Goal: Check status: Check status

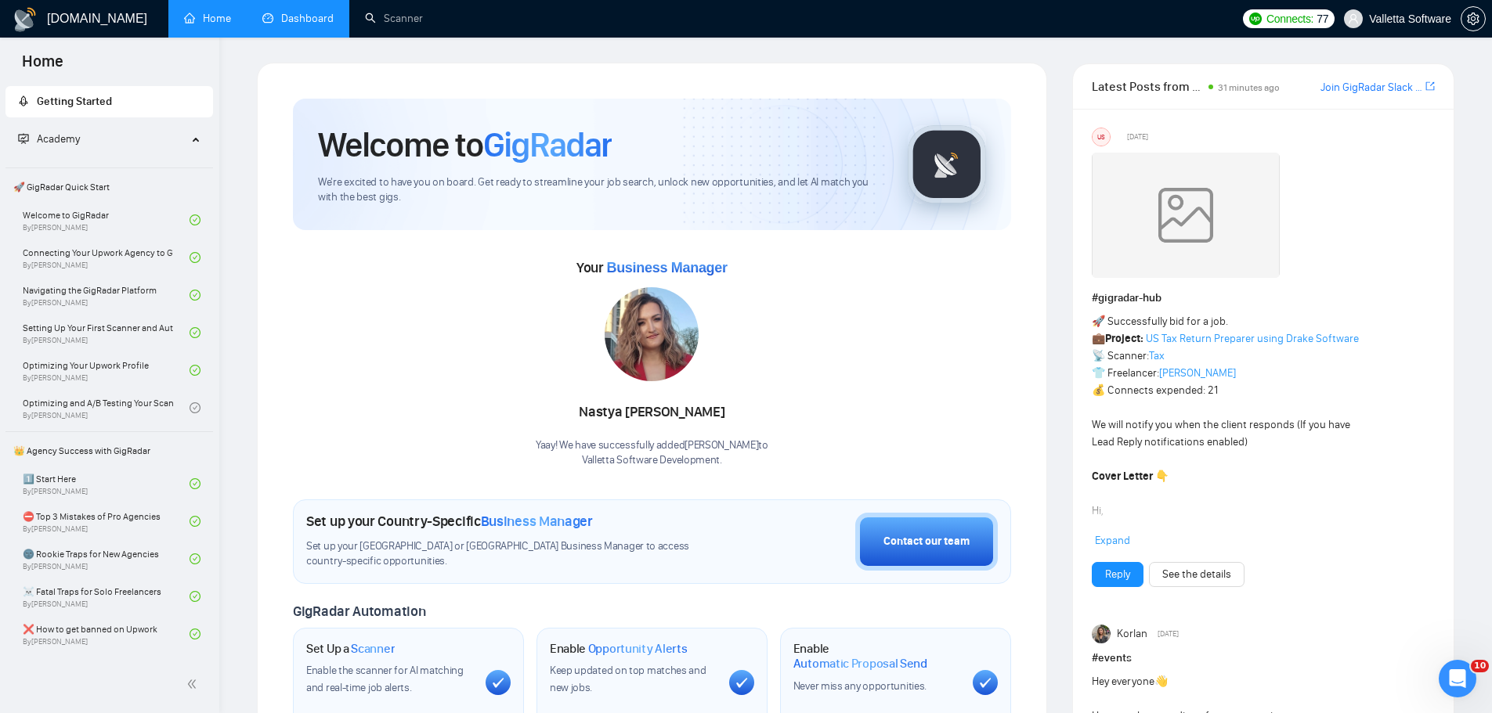
click at [287, 22] on link "Dashboard" at bounding box center [297, 18] width 71 height 13
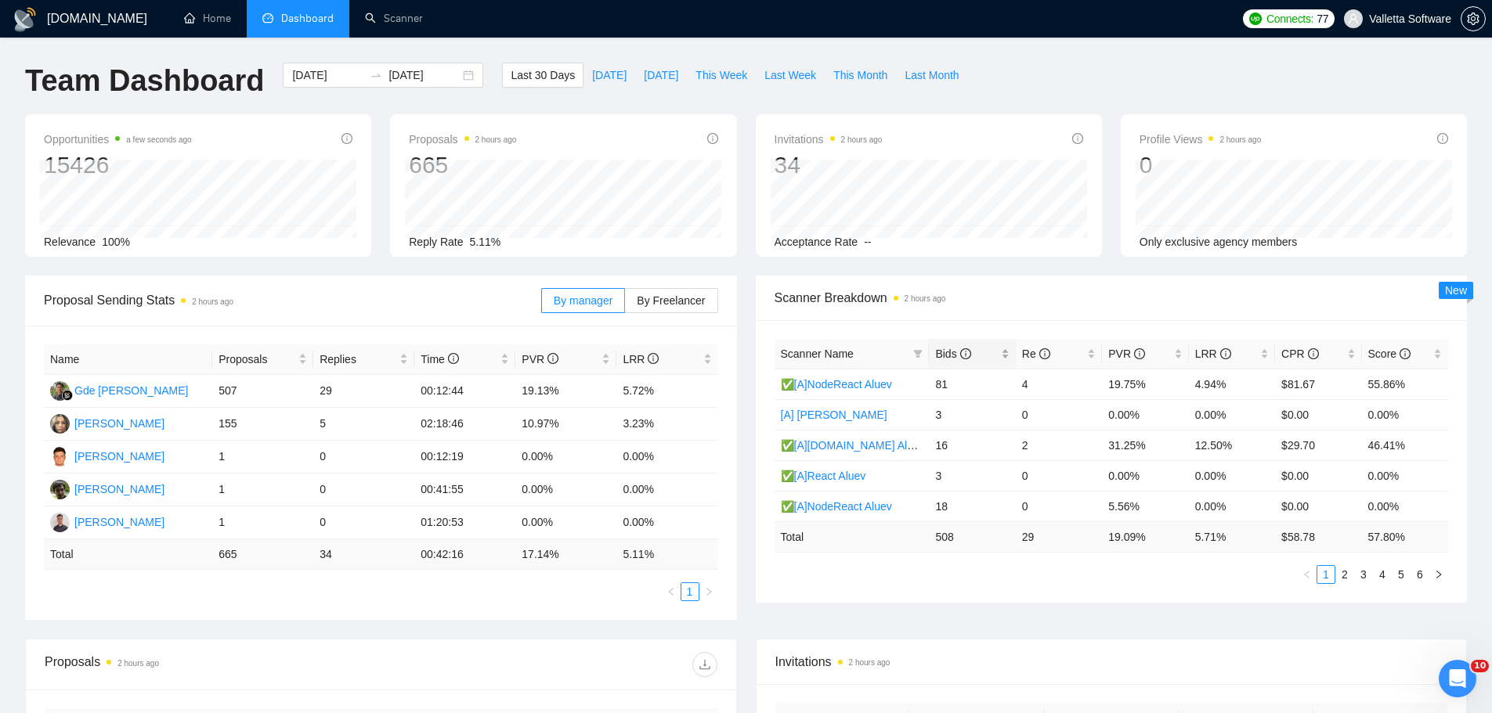
click at [958, 345] on div "Bids" at bounding box center [972, 353] width 74 height 17
click at [1011, 303] on span "Scanner Breakdown 2 hours ago" at bounding box center [1111, 298] width 674 height 20
click at [305, 76] on input "[DATE]" at bounding box center [327, 75] width 71 height 17
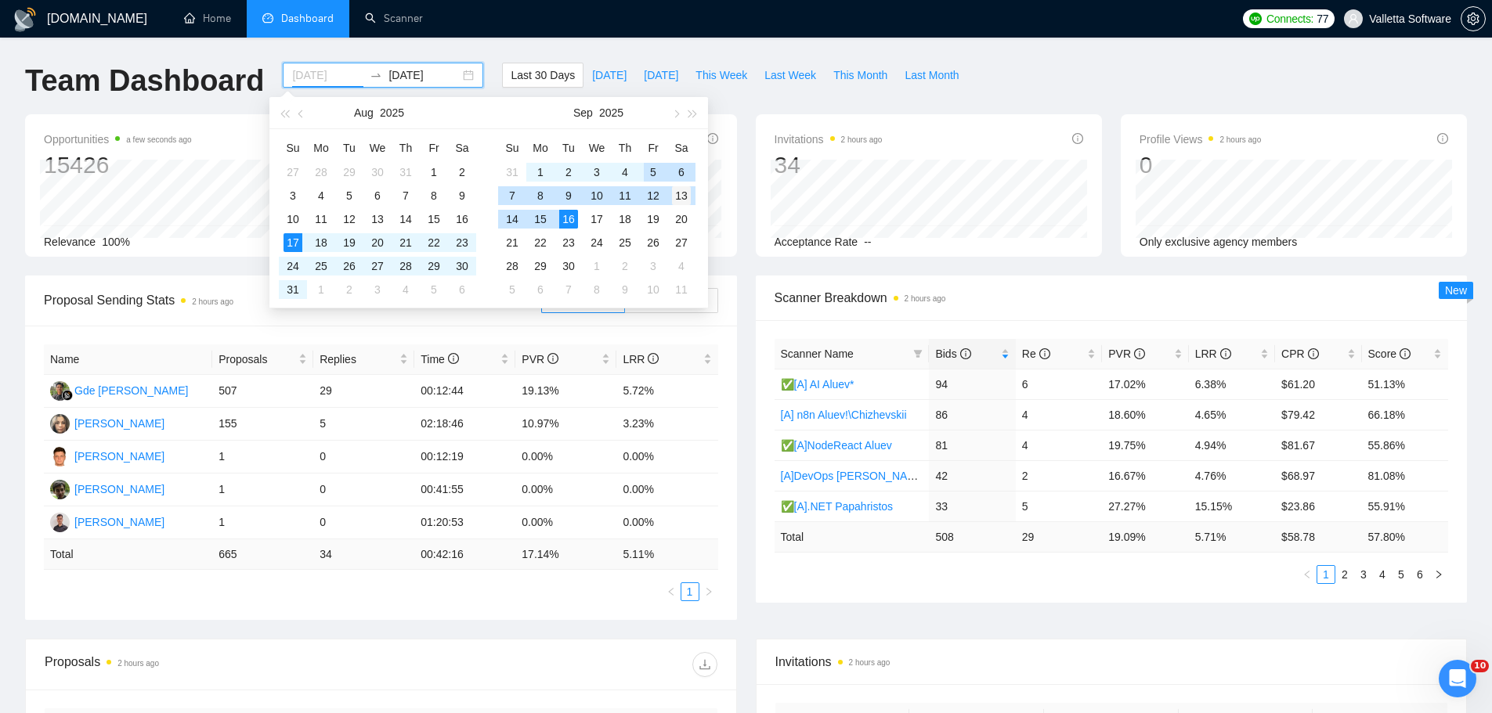
type input "[DATE]"
click at [681, 198] on div "13" at bounding box center [681, 195] width 19 height 19
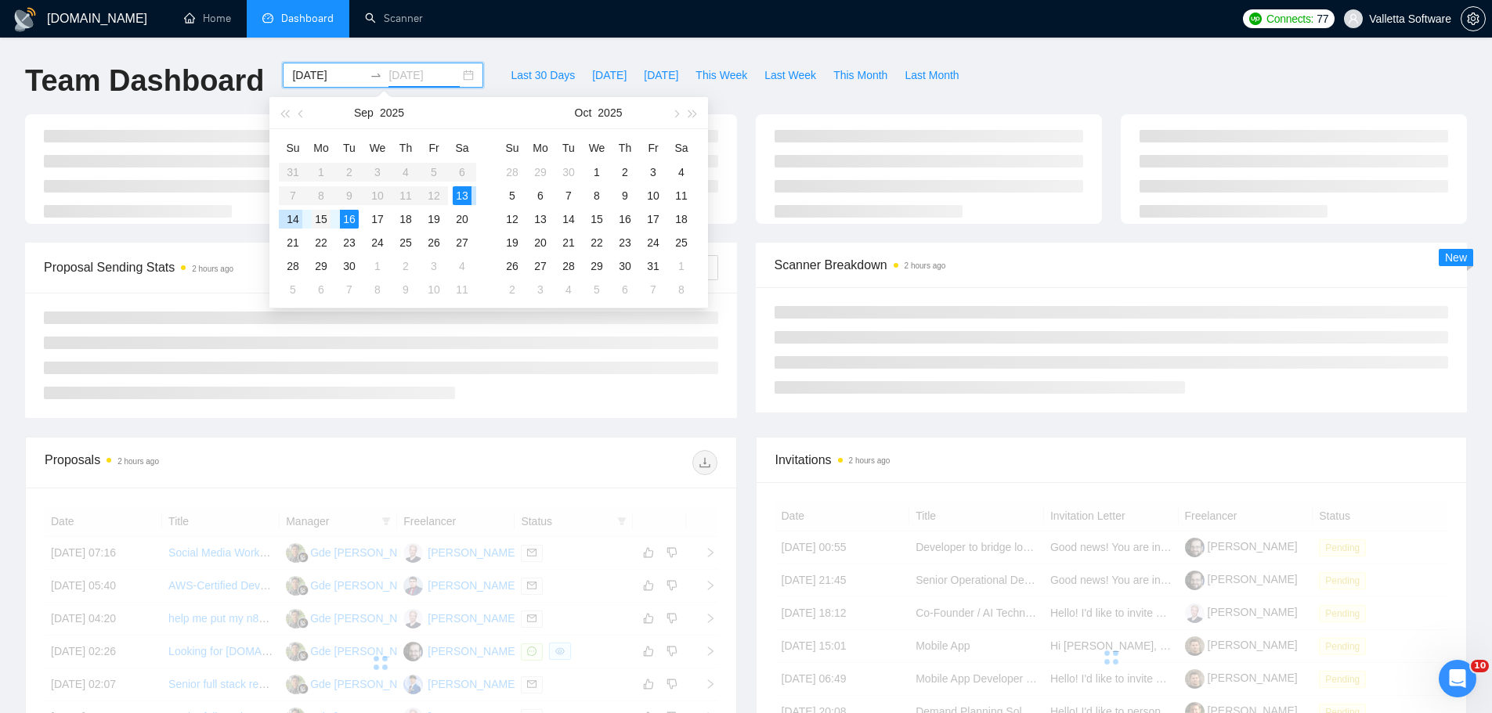
type input "[DATE]"
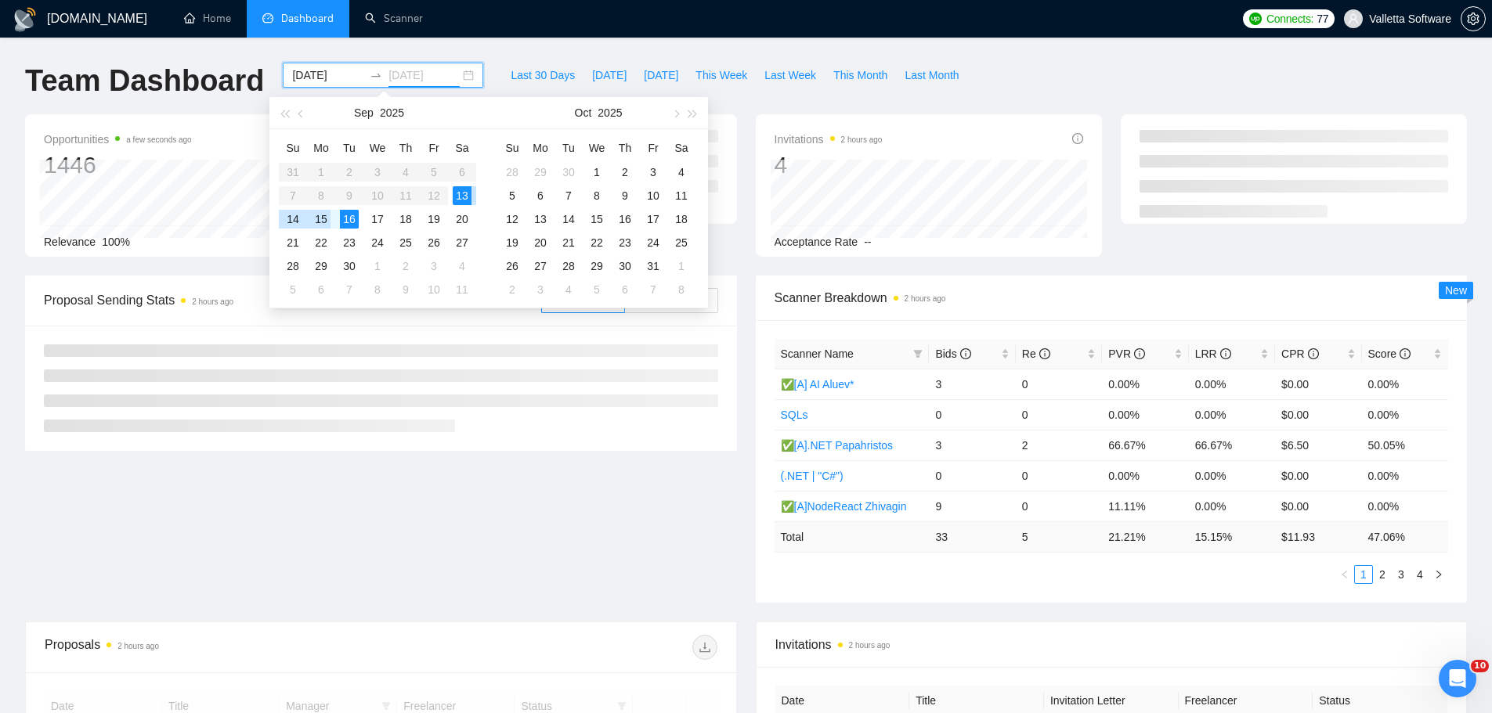
click at [317, 220] on div "15" at bounding box center [321, 219] width 19 height 19
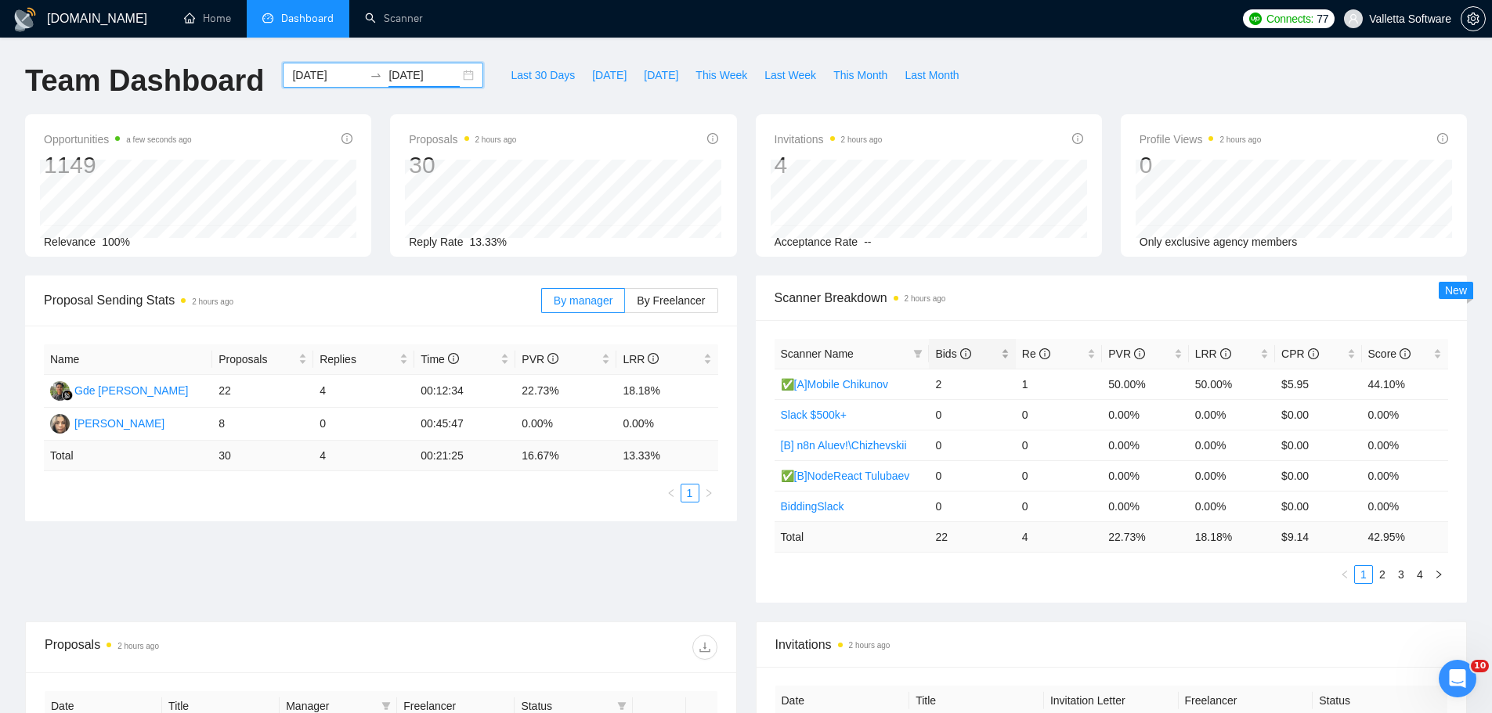
click at [955, 355] on span "Bids" at bounding box center [952, 354] width 35 height 13
click at [1039, 356] on icon "info-circle" at bounding box center [1044, 353] width 11 height 11
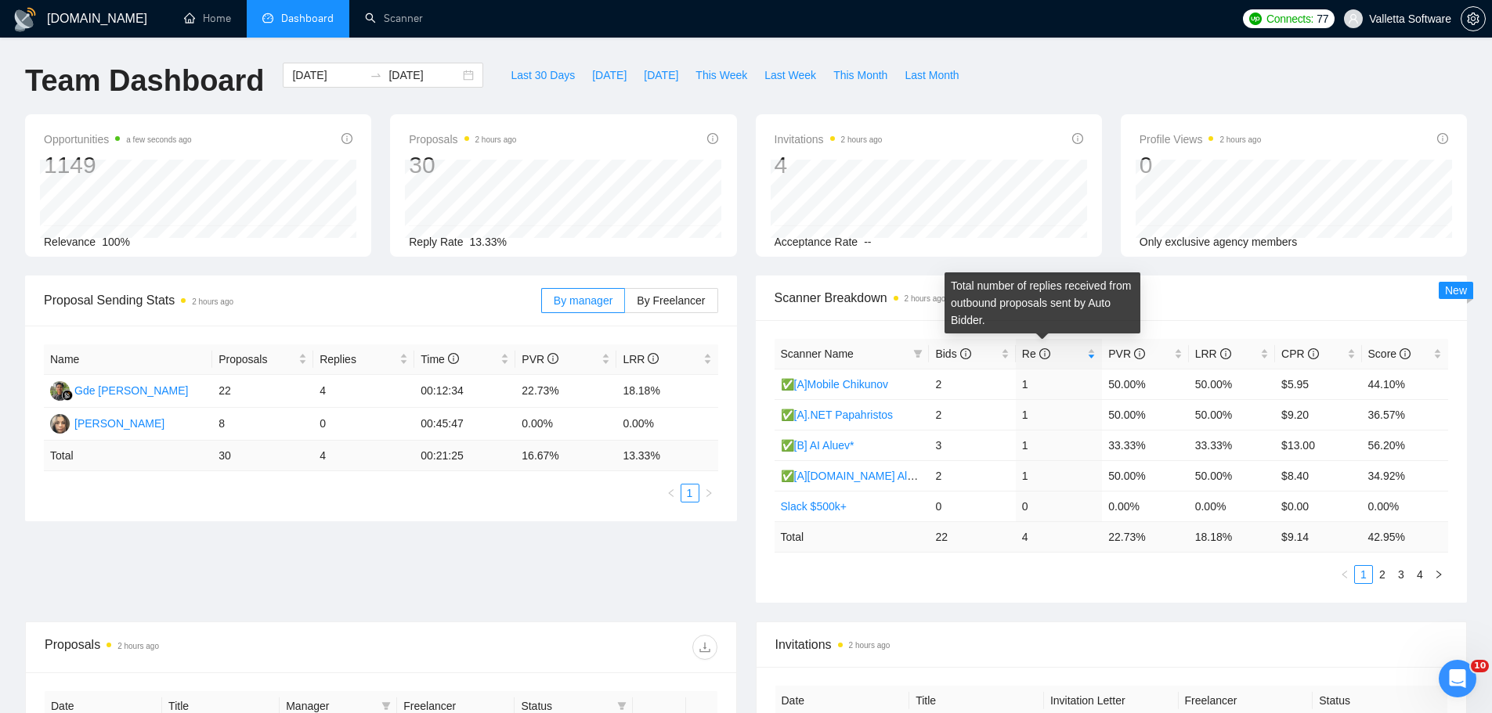
click at [1036, 301] on div "Total number of replies received from outbound proposals sent by Auto Bidder." at bounding box center [1042, 303] width 196 height 61
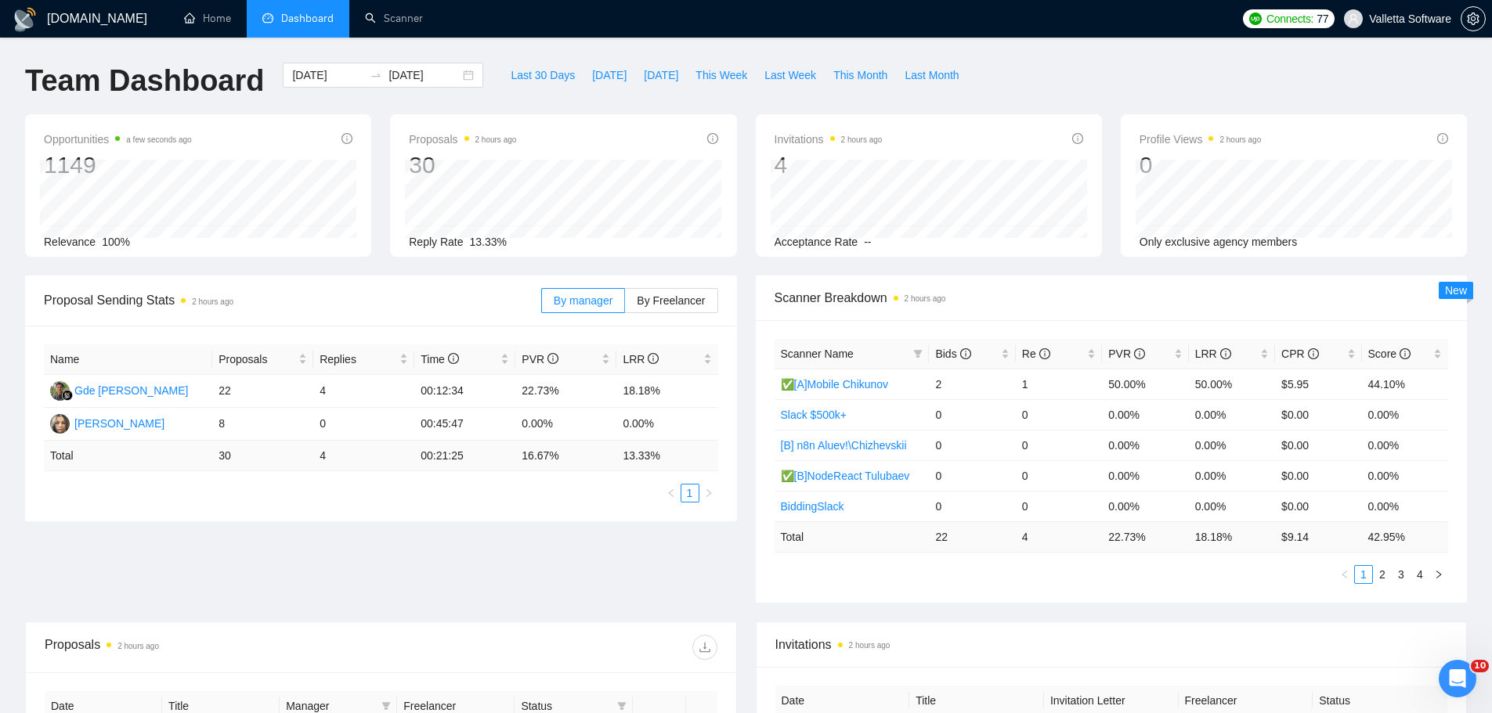
click at [969, 287] on div "Scanner Breakdown 2 hours ago" at bounding box center [1111, 298] width 674 height 45
click at [644, 79] on span "[DATE]" at bounding box center [661, 75] width 34 height 17
click at [712, 76] on span "This Week" at bounding box center [721, 75] width 52 height 17
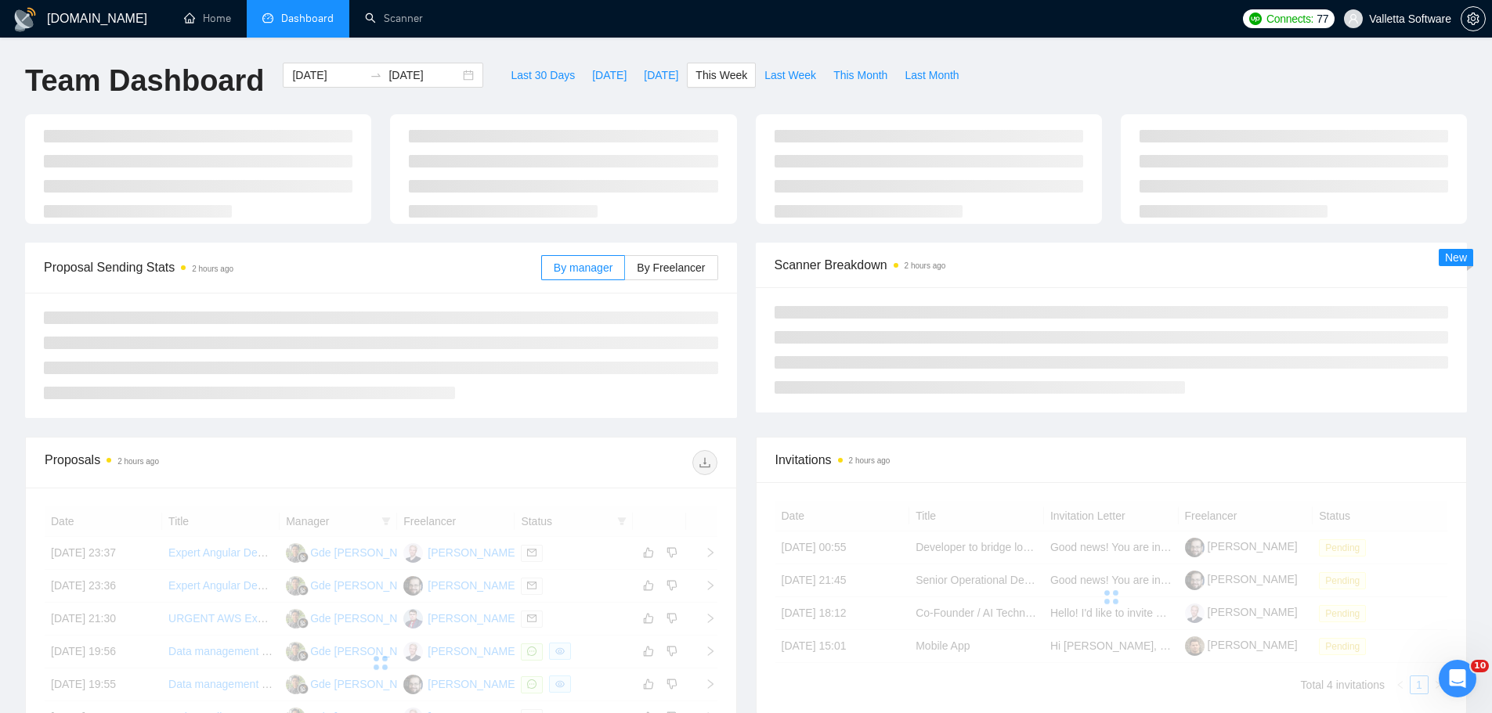
type input "[DATE]"
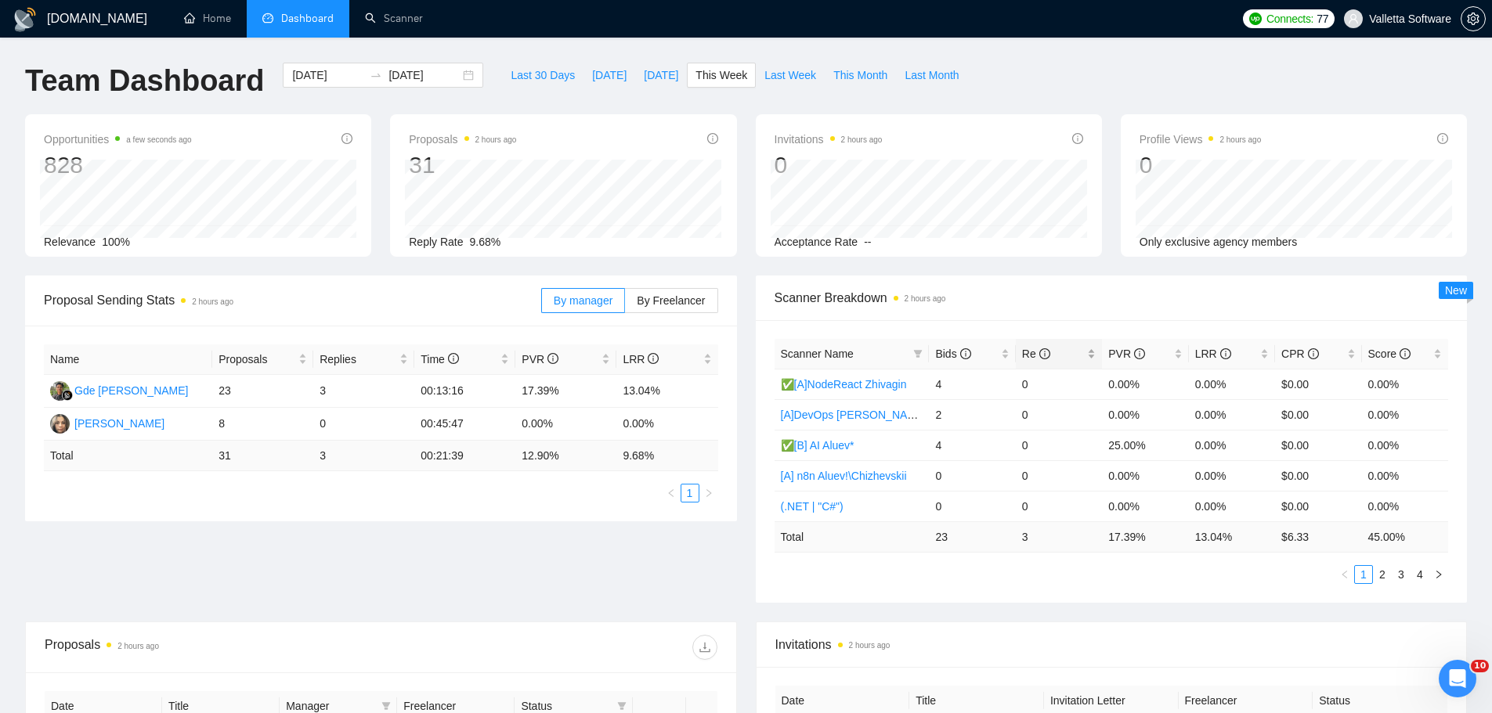
click at [1022, 348] on div "Re" at bounding box center [1059, 353] width 74 height 17
click at [1000, 273] on div "Opportunities a few seconds ago 828 Relevance 100% Proposals 2 hours ago 31 [DA…" at bounding box center [746, 194] width 1460 height 161
click at [764, 78] on span "Last Week" at bounding box center [790, 75] width 52 height 17
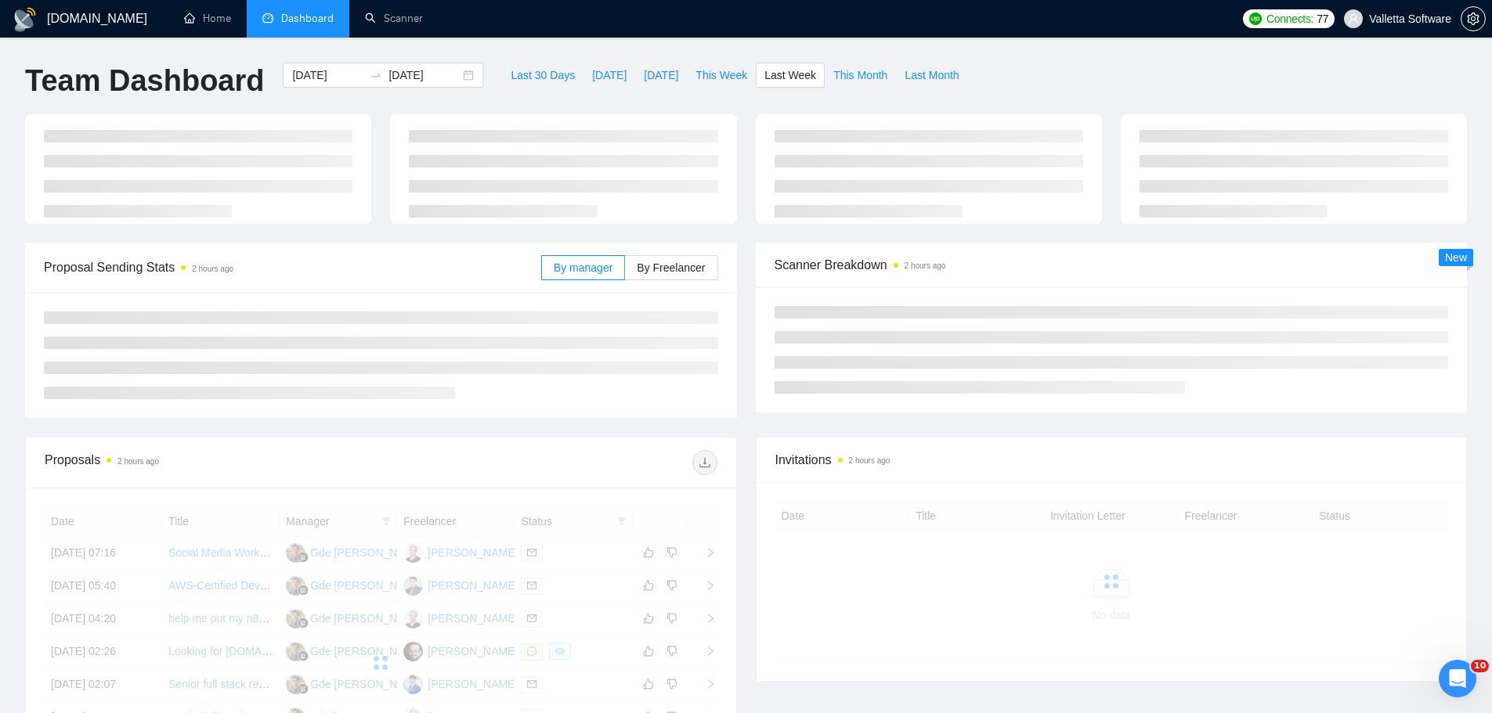
type input "[DATE]"
